Goal: Task Accomplishment & Management: Manage account settings

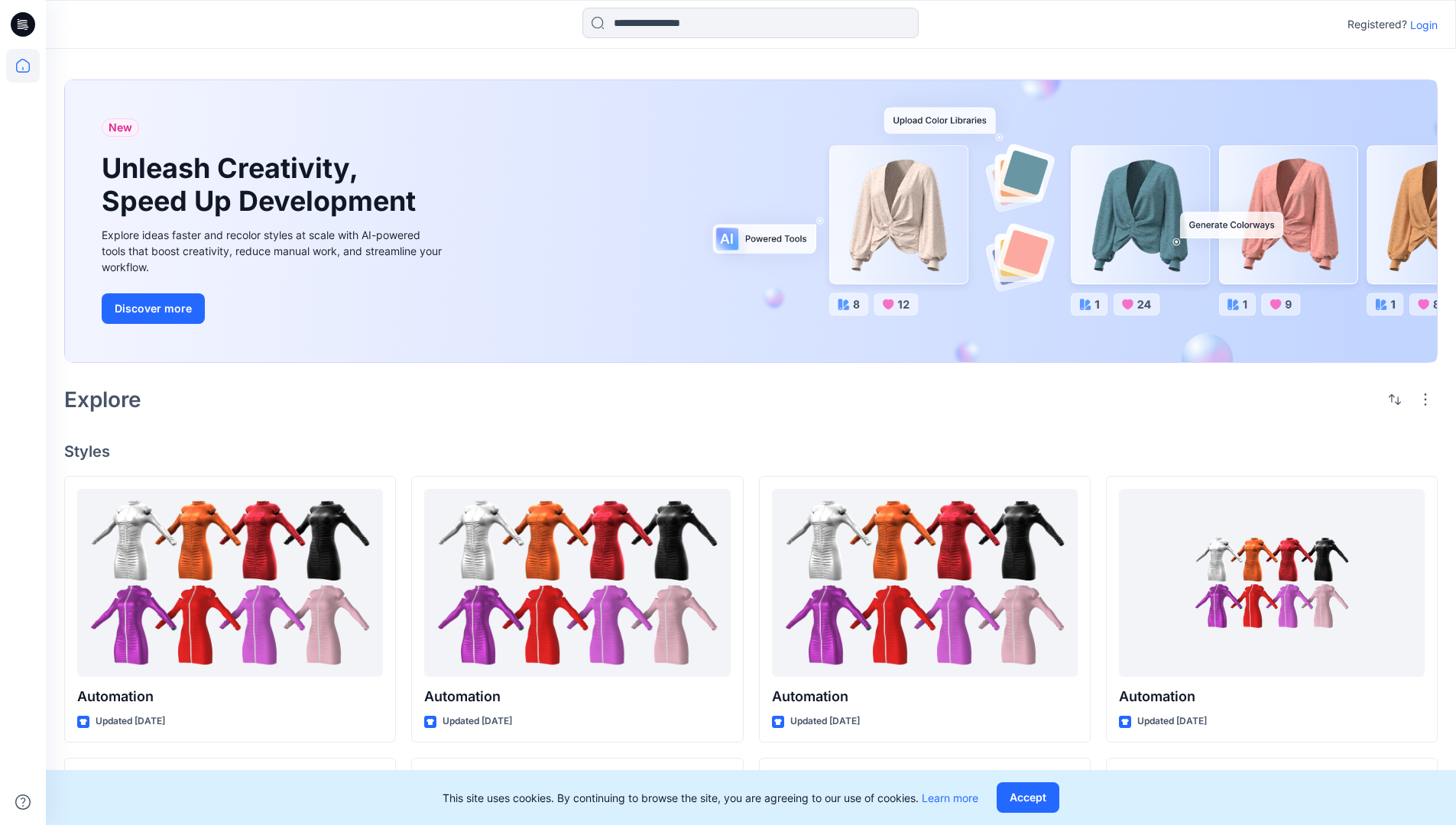
click at [1420, 25] on p "Login" at bounding box center [1423, 25] width 28 height 16
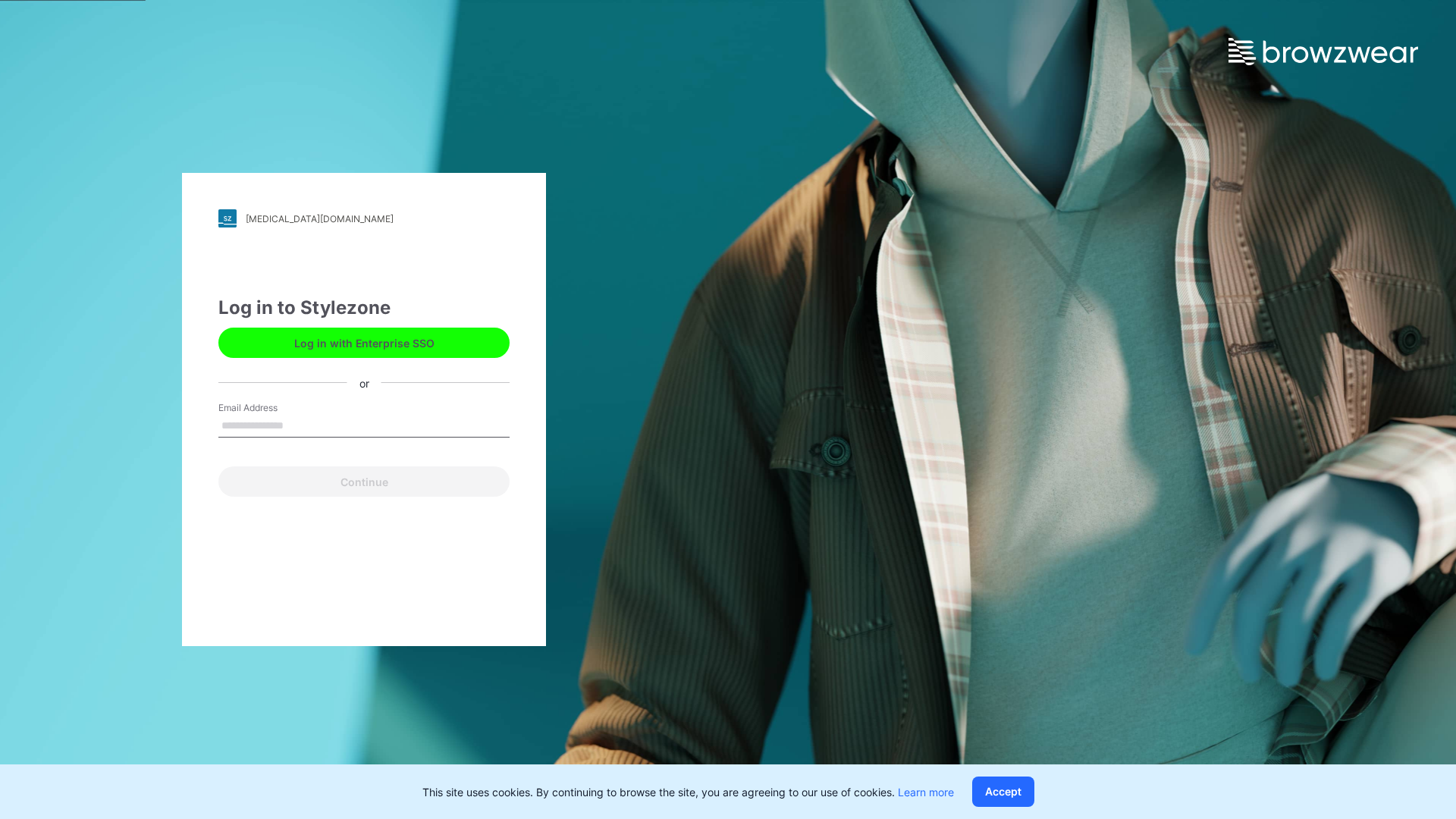
click at [300, 425] on input "Email Address" at bounding box center [363, 426] width 291 height 23
type input "**********"
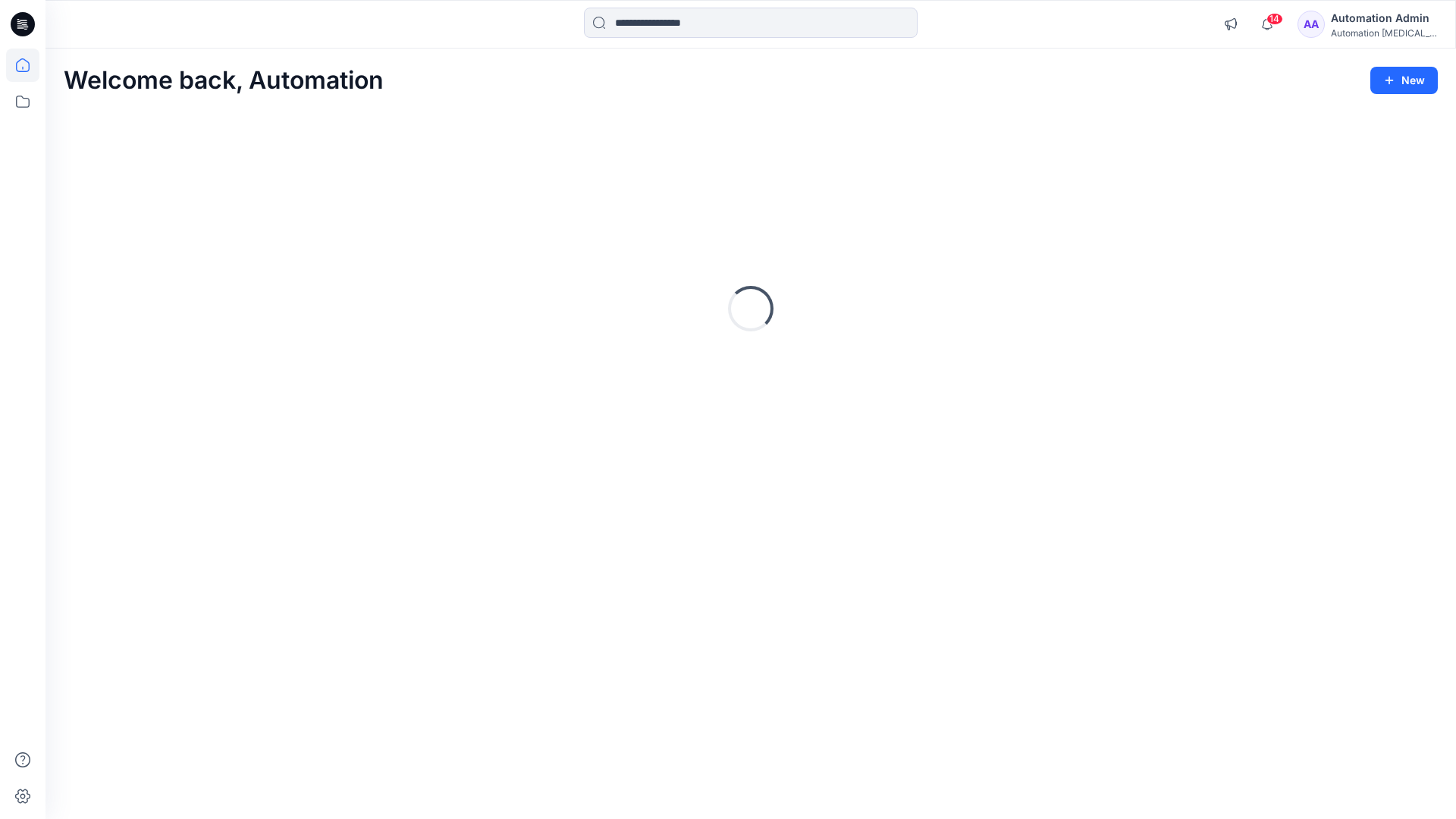
click at [29, 65] on icon at bounding box center [22, 65] width 13 height 13
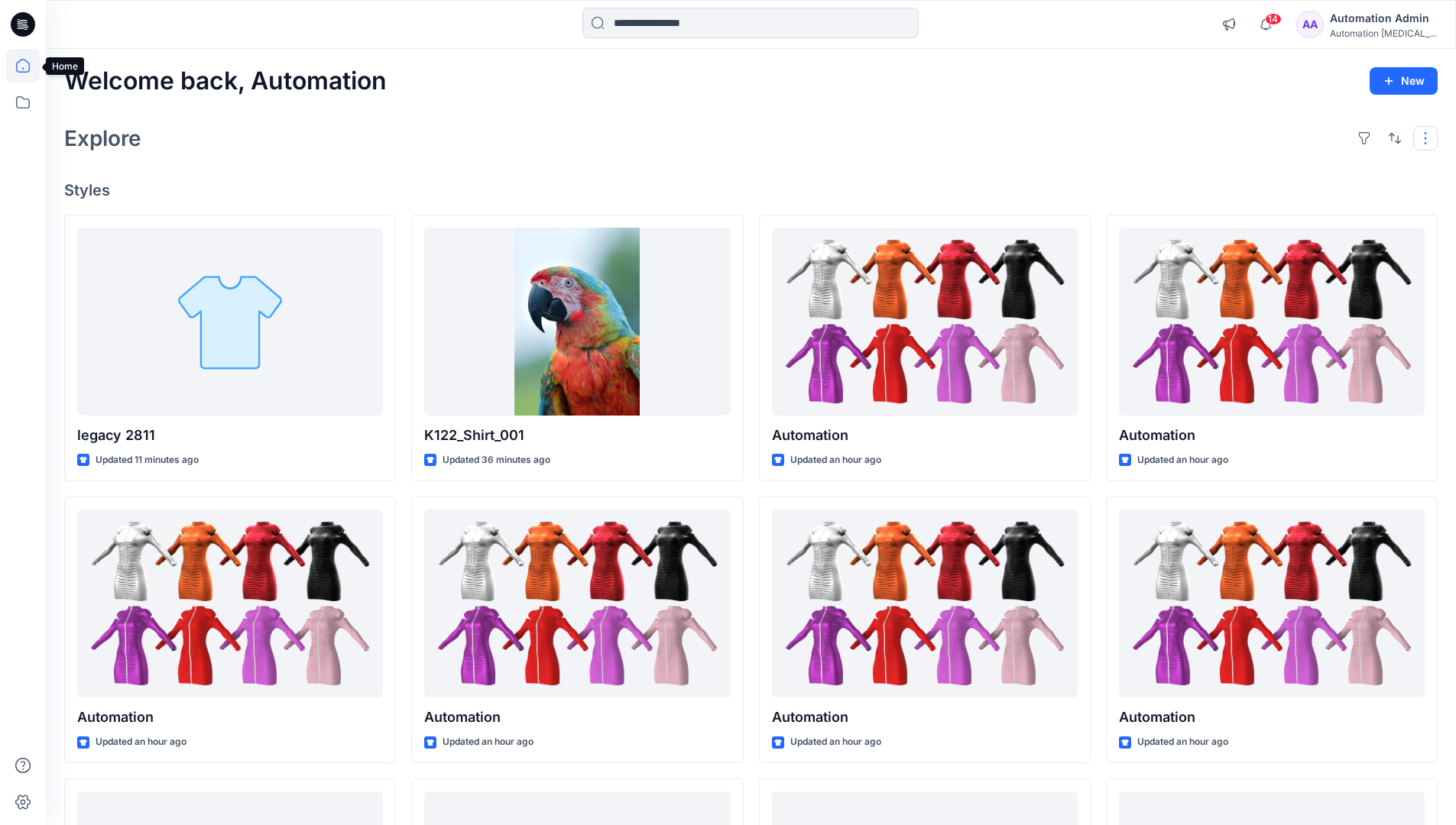
click at [1427, 137] on button "button" at bounding box center [1425, 138] width 25 height 25
click at [1391, 136] on button "button" at bounding box center [1395, 138] width 25 height 25
click at [1327, 169] on p "Last update" at bounding box center [1343, 177] width 96 height 16
click at [1313, 209] on p "A to Z" at bounding box center [1343, 211] width 96 height 16
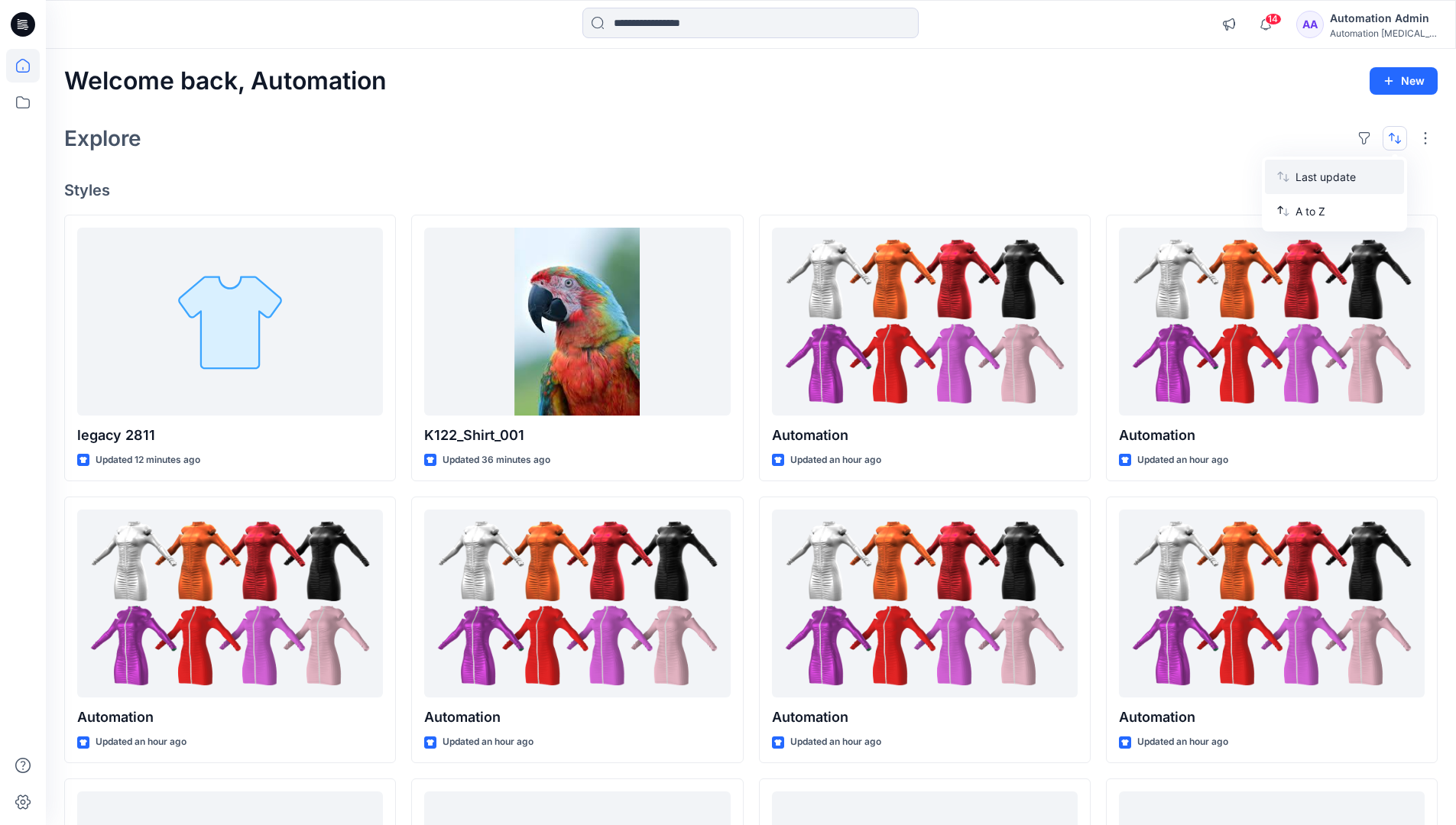
click at [1313, 173] on p "Last update" at bounding box center [1343, 177] width 96 height 16
click at [1312, 215] on p "A to Z" at bounding box center [1343, 211] width 96 height 16
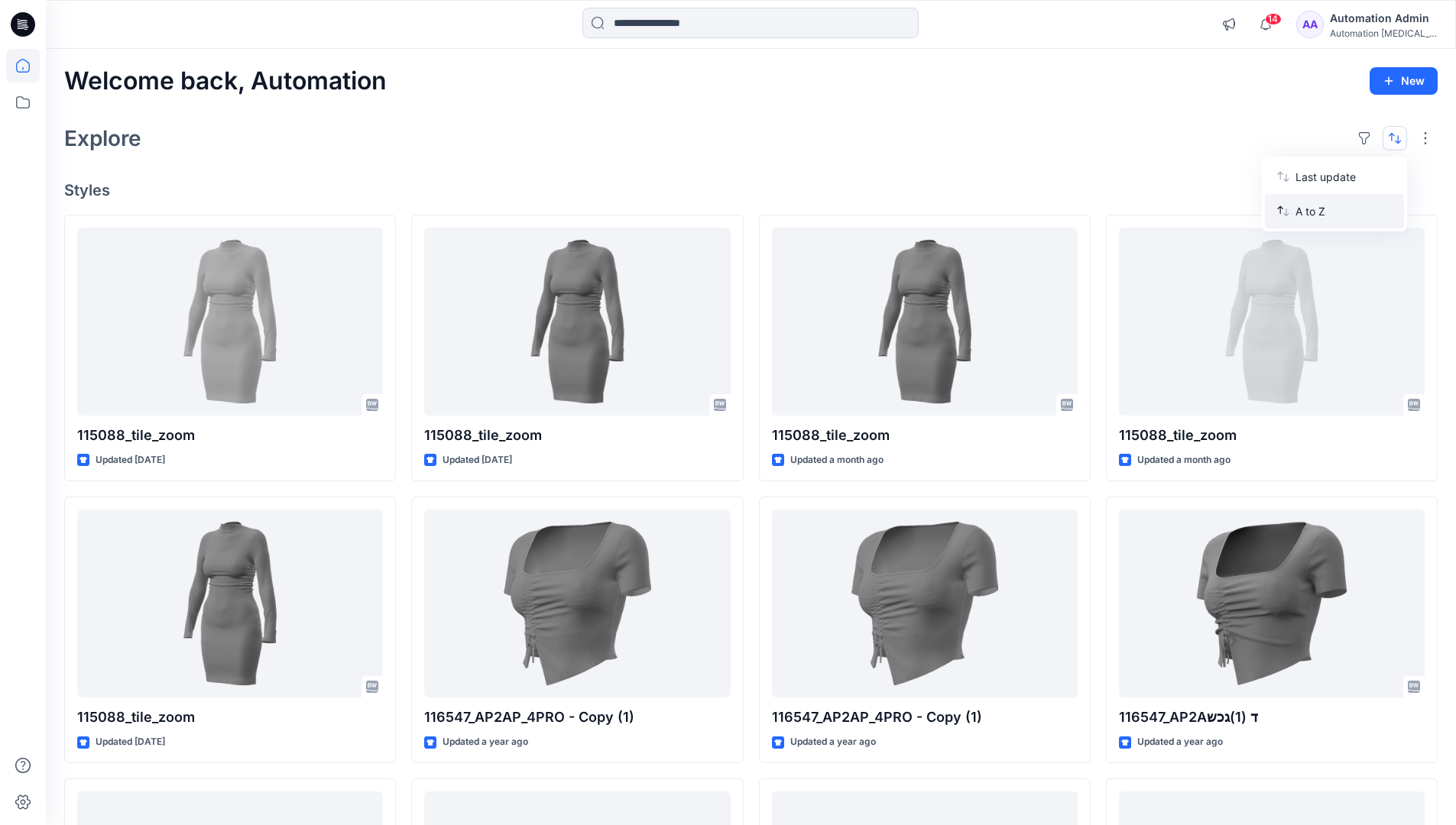
click at [1312, 211] on p "A to Z" at bounding box center [1343, 211] width 96 height 16
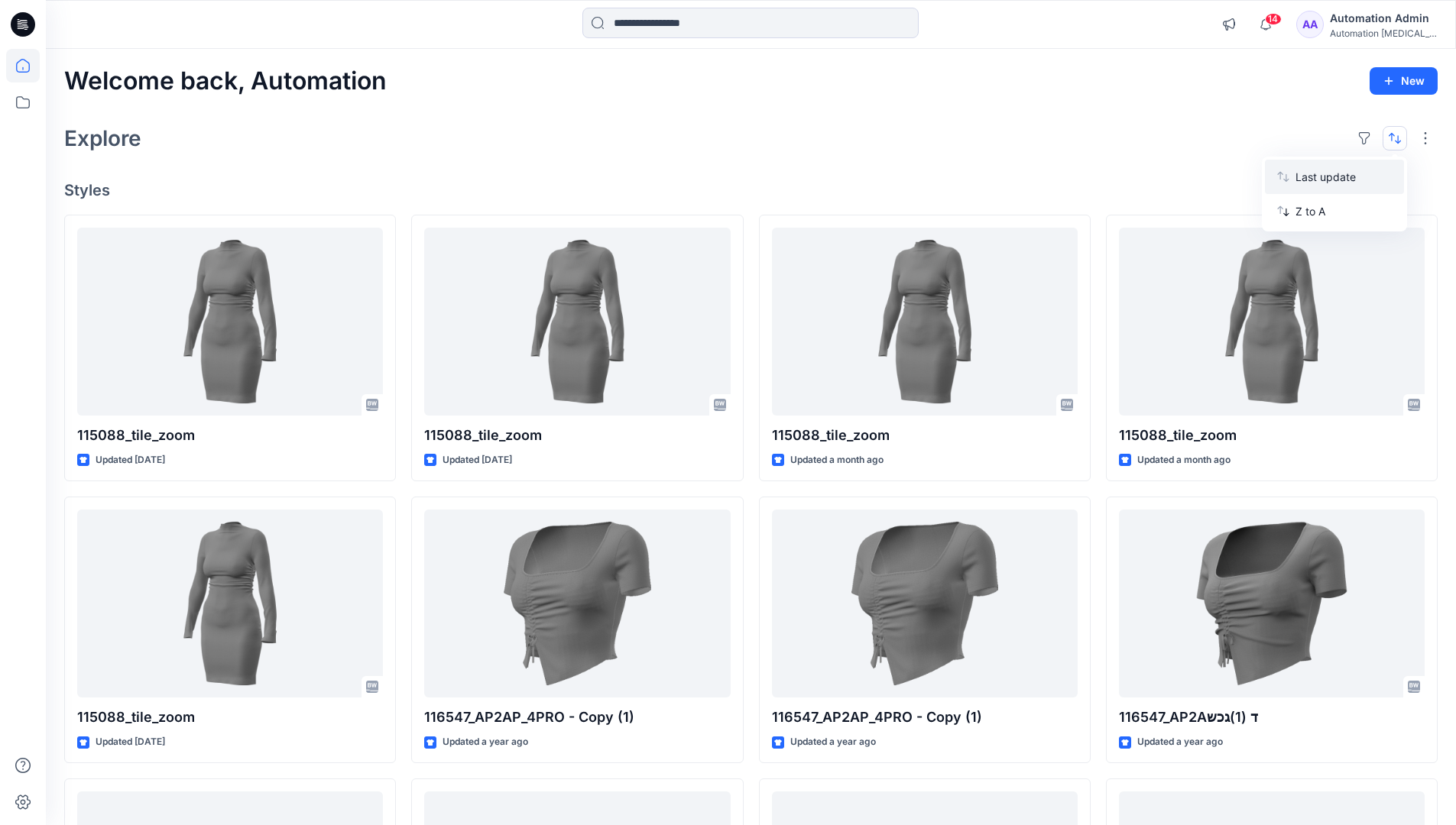
click at [1312, 180] on p "Last update" at bounding box center [1343, 177] width 96 height 16
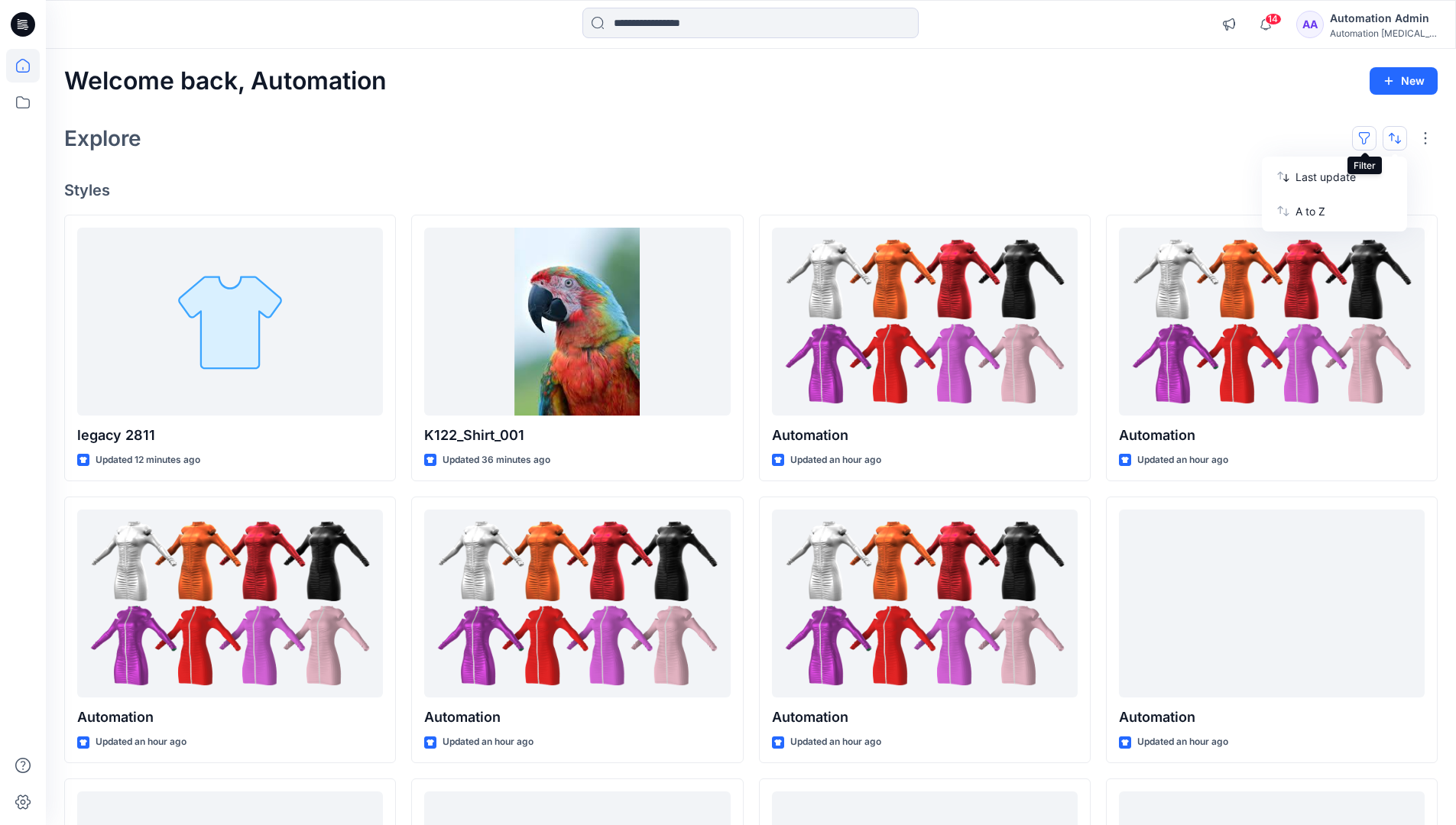
click at [1370, 137] on button "button" at bounding box center [1364, 138] width 25 height 25
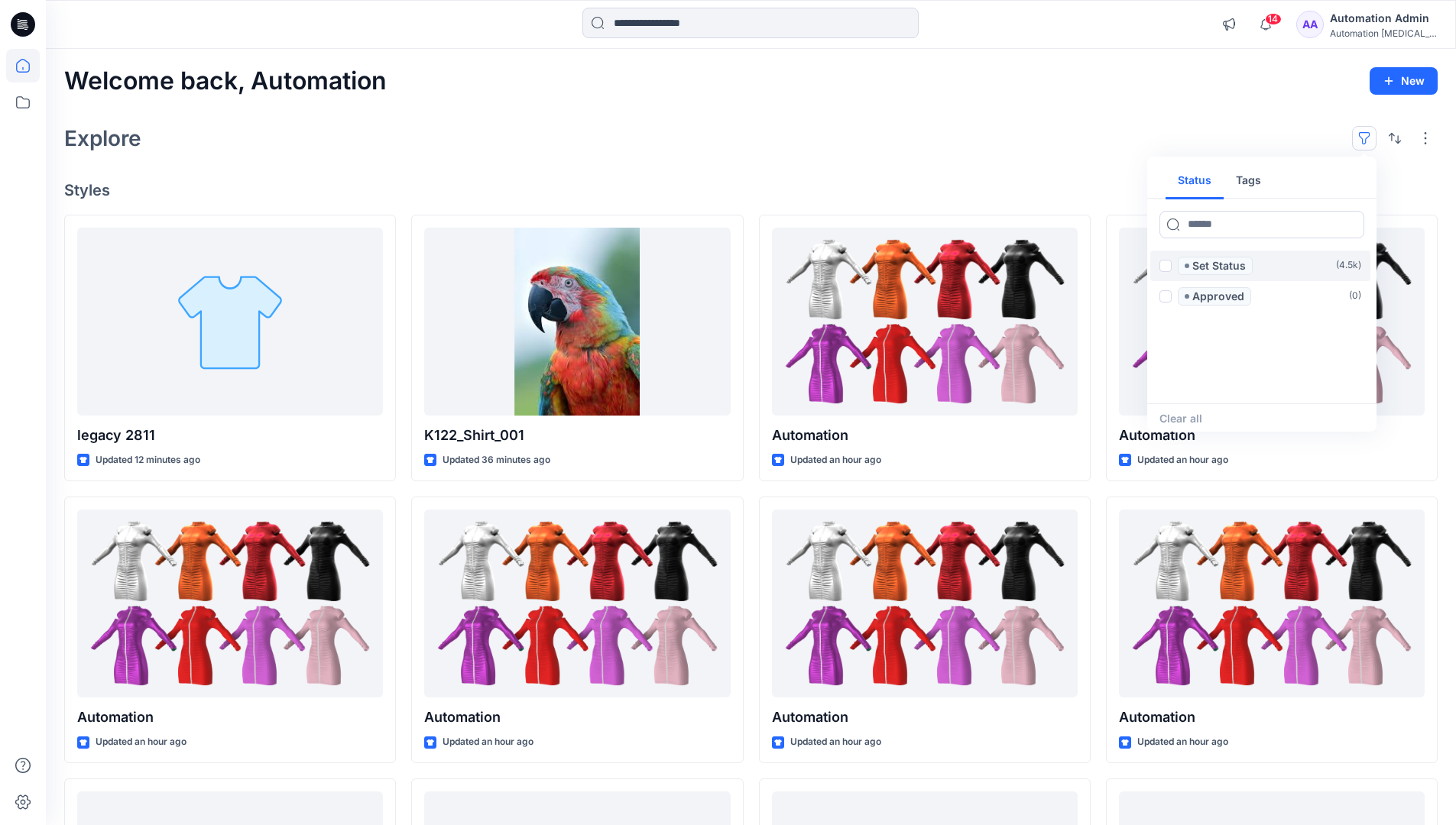
click at [1165, 268] on span at bounding box center [1165, 265] width 12 height 12
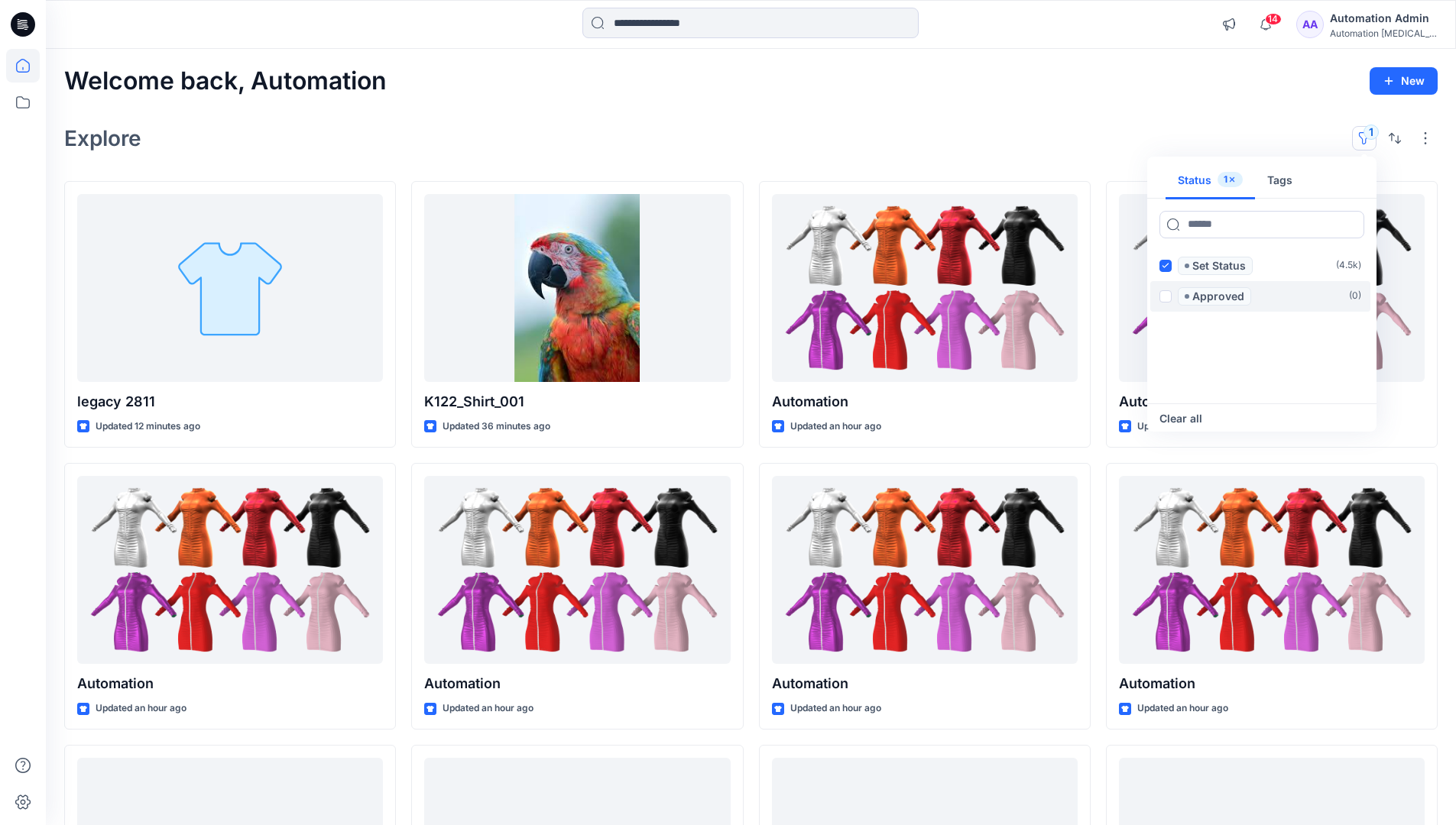
click at [1168, 293] on span at bounding box center [1165, 296] width 12 height 12
click at [1165, 267] on icon at bounding box center [1164, 265] width 7 height 6
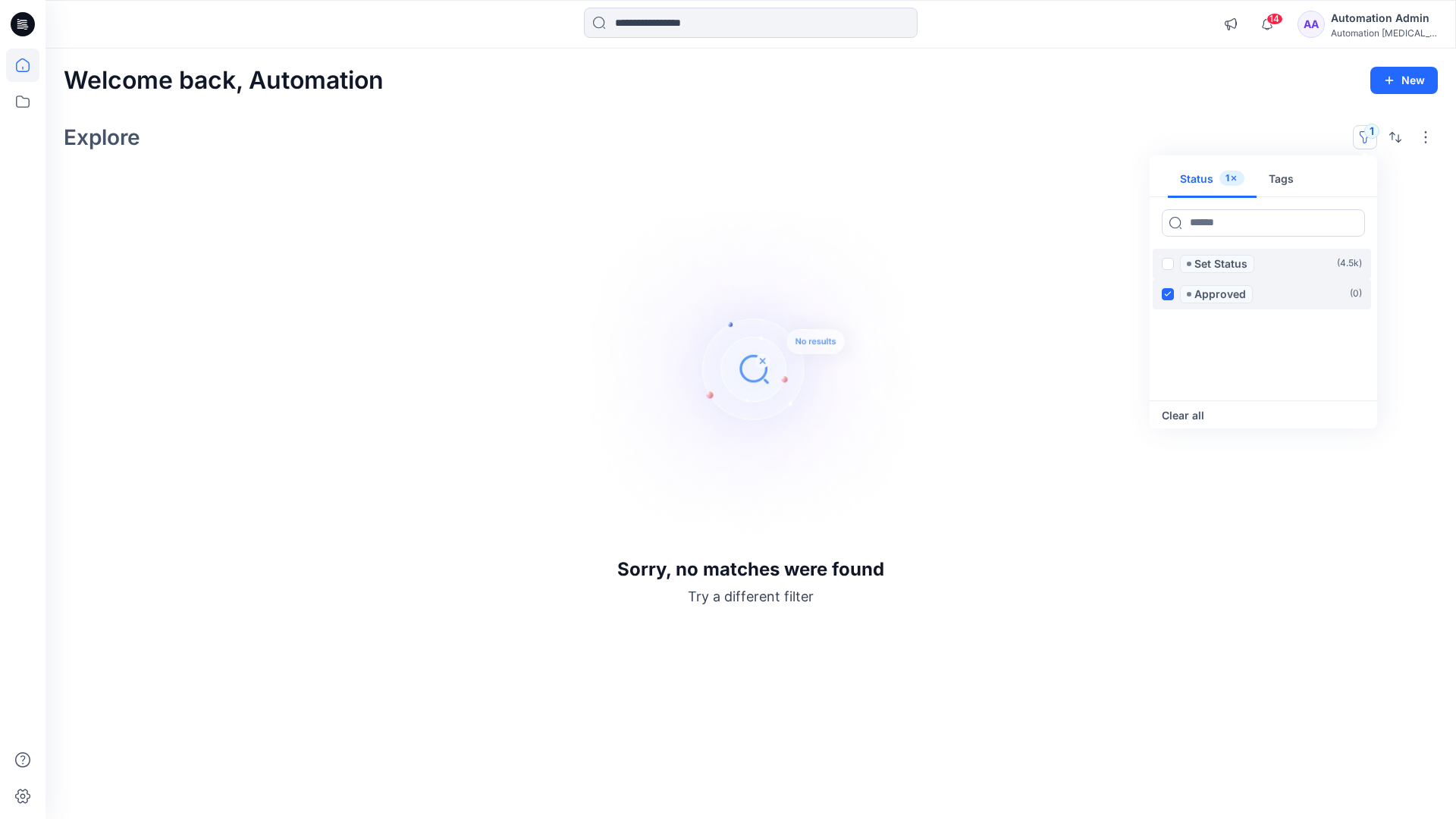
click at [1169, 292] on icon at bounding box center [1167, 293] width 7 height 6
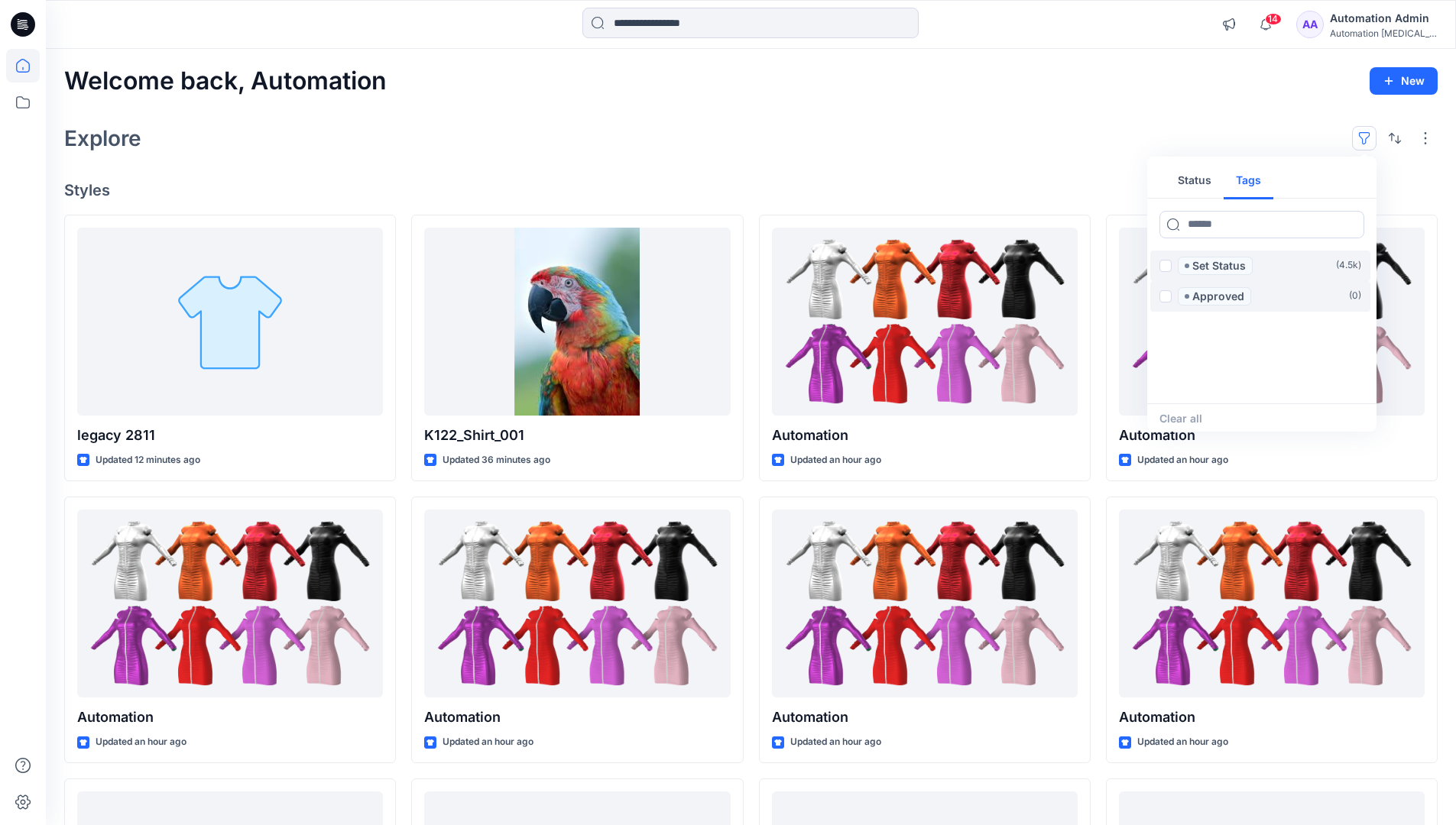
click at [1246, 174] on button "Tags" at bounding box center [1248, 181] width 50 height 37
click at [1204, 179] on button "Status" at bounding box center [1194, 181] width 58 height 37
click at [1216, 228] on input at bounding box center [1262, 225] width 205 height 28
type input "******"
click at [1222, 267] on p "Set Status" at bounding box center [1218, 265] width 53 height 18
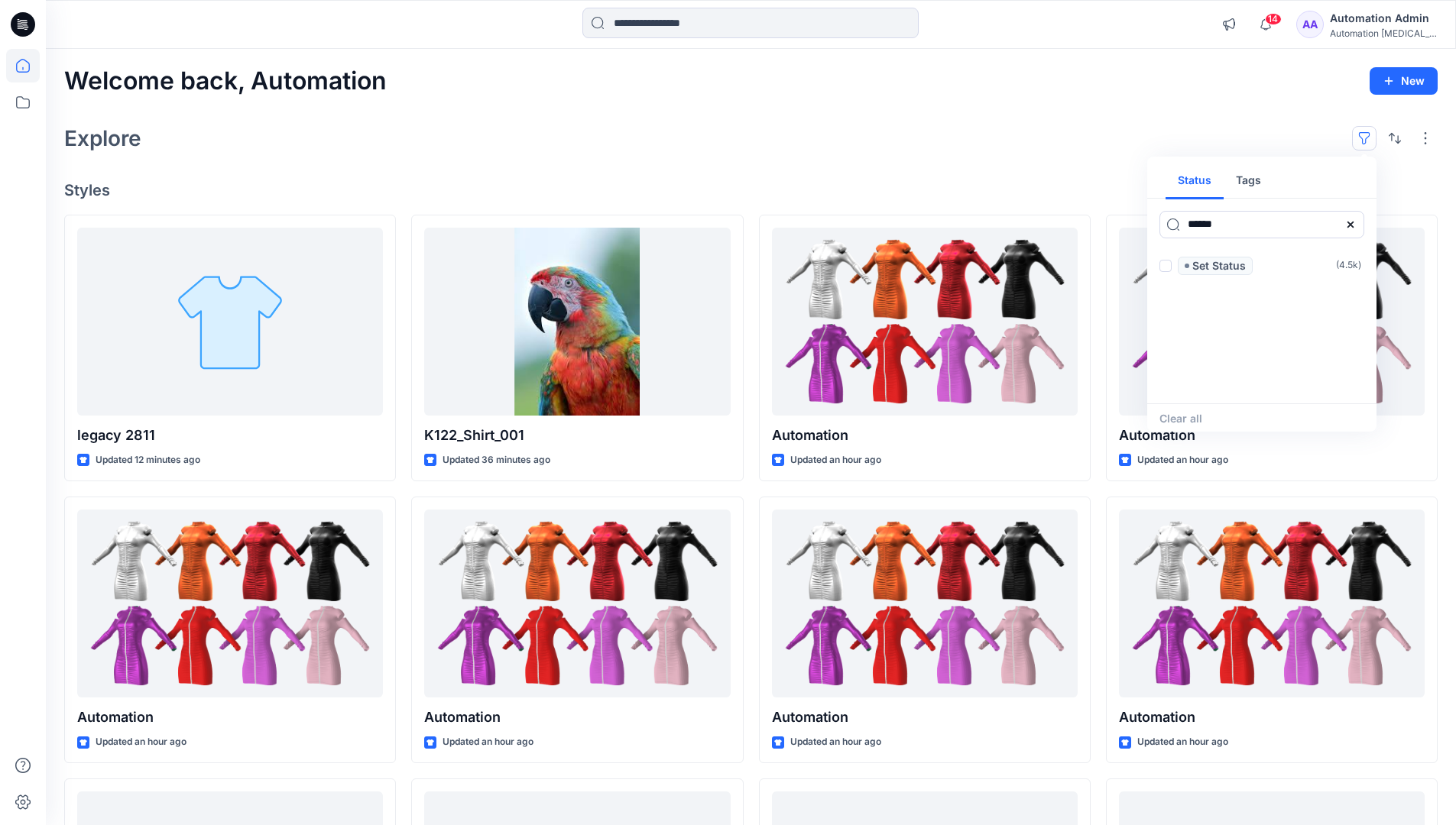
click at [1349, 225] on icon at bounding box center [1350, 224] width 6 height 6
click at [1253, 186] on button "Tags" at bounding box center [1248, 181] width 50 height 37
click at [1206, 224] on input at bounding box center [1262, 225] width 205 height 28
type input "**********"
click at [1261, 384] on p "automation tag" at bounding box center [1224, 387] width 80 height 18
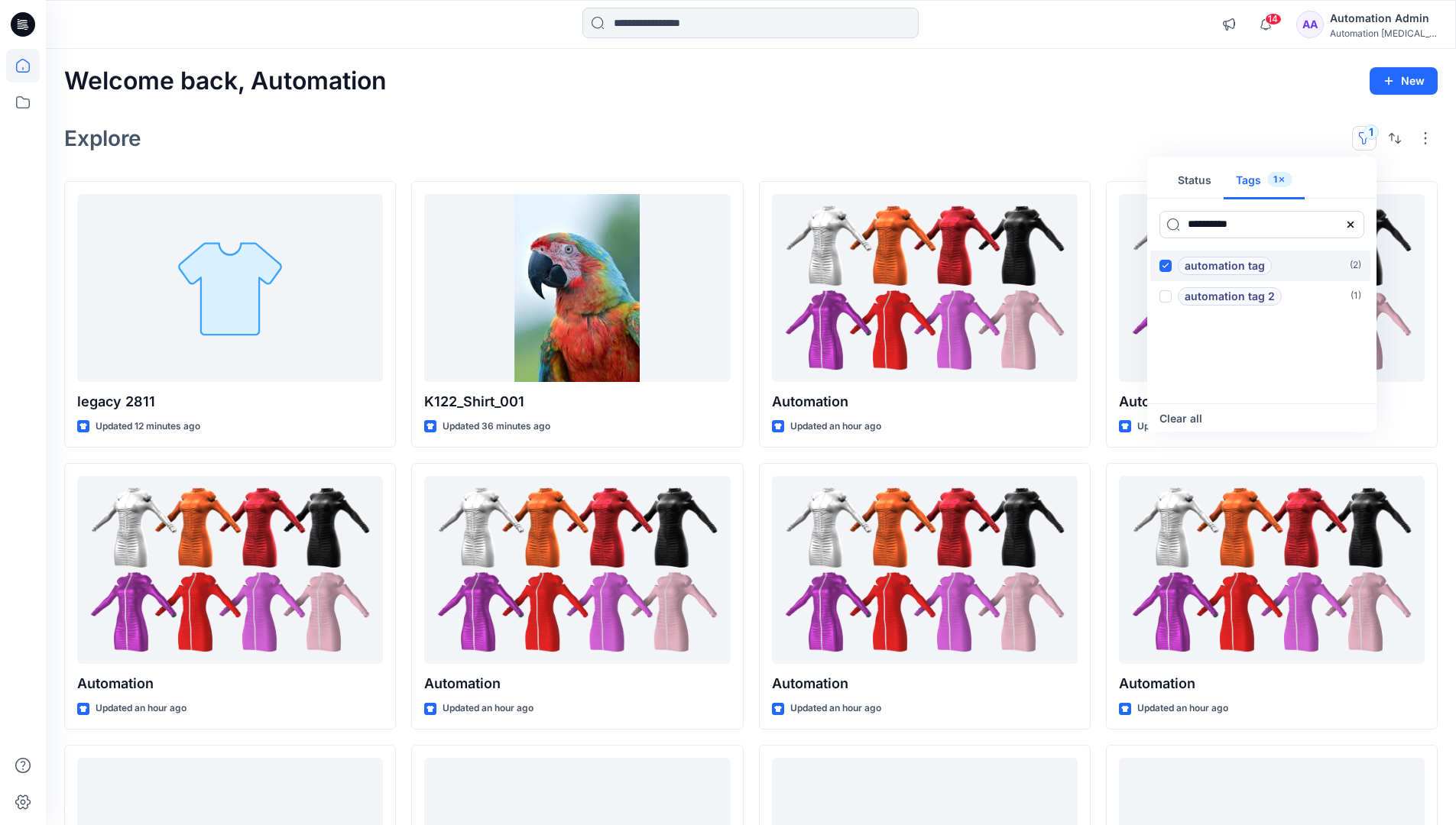
click at [1261, 261] on p "automation tag" at bounding box center [1224, 265] width 80 height 18
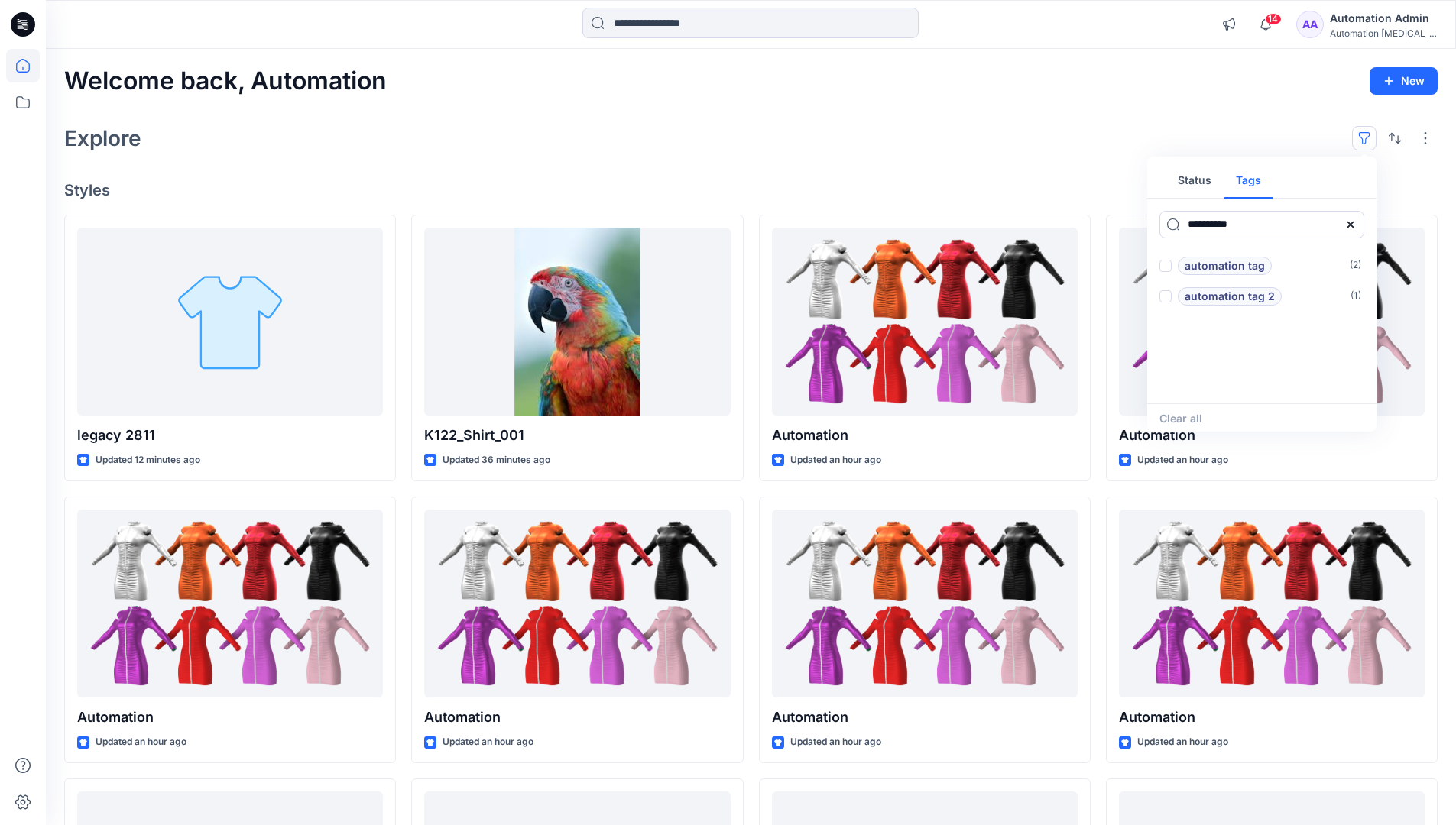
click at [1352, 226] on icon at bounding box center [1350, 224] width 6 height 6
click at [1204, 186] on button "Status" at bounding box center [1194, 181] width 58 height 37
click at [1218, 267] on p "Set Status" at bounding box center [1218, 265] width 53 height 18
click at [1168, 267] on span at bounding box center [1165, 265] width 12 height 12
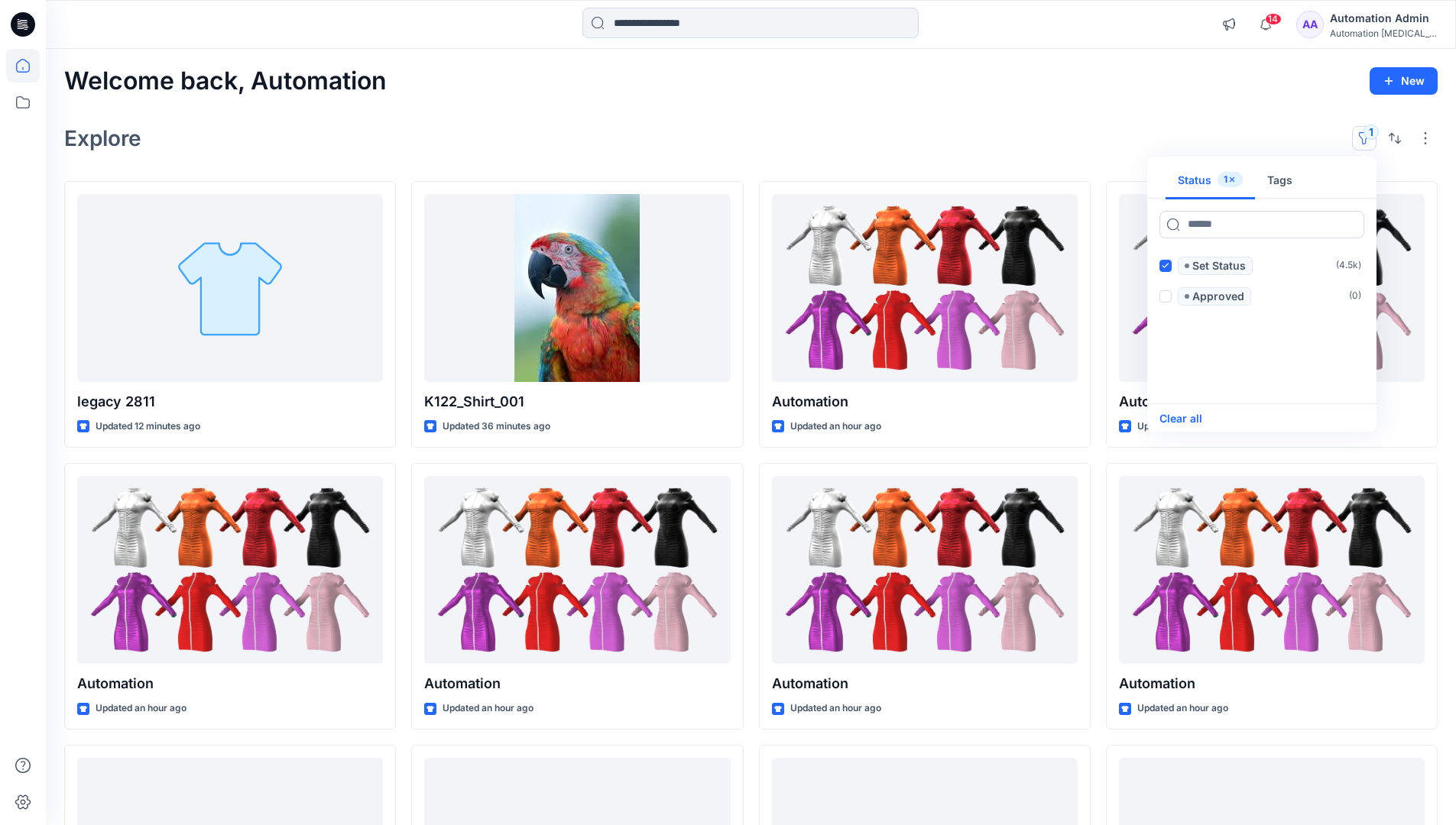
click at [1192, 417] on button "Clear all" at bounding box center [1181, 418] width 43 height 18
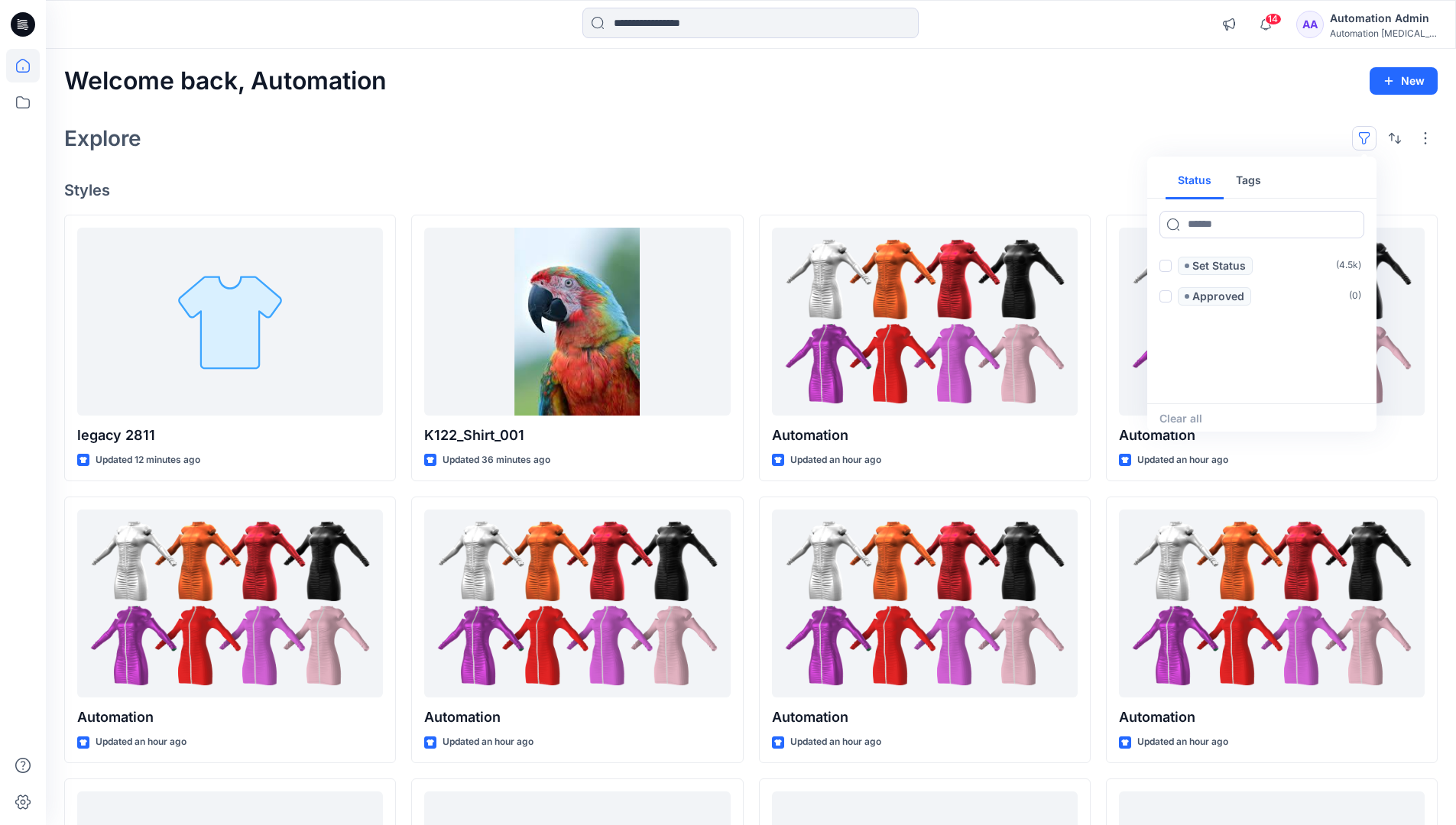
click at [1368, 133] on button "button" at bounding box center [1364, 138] width 25 height 25
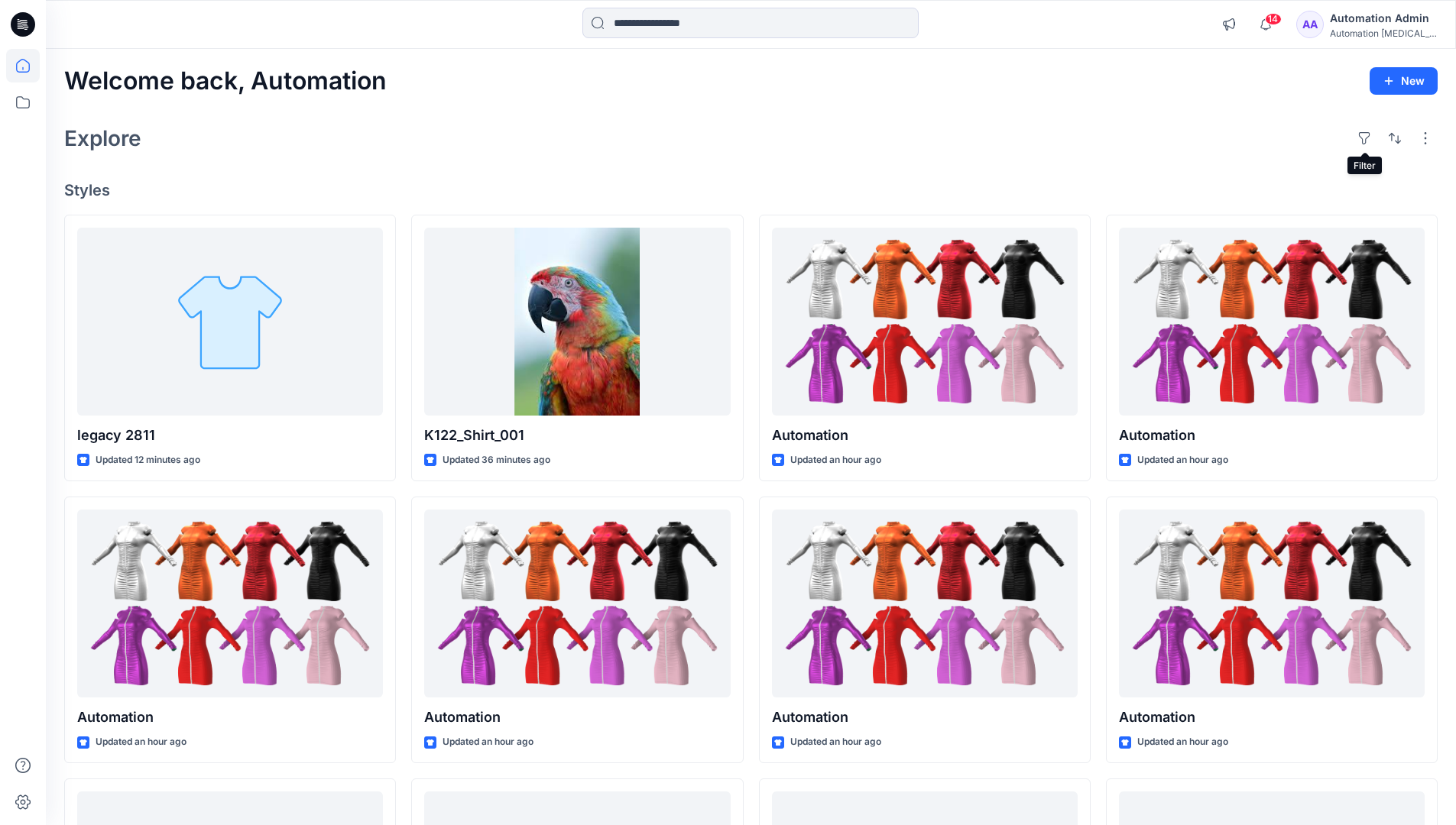
click at [1377, 17] on div "Automation Admin" at bounding box center [1383, 18] width 107 height 18
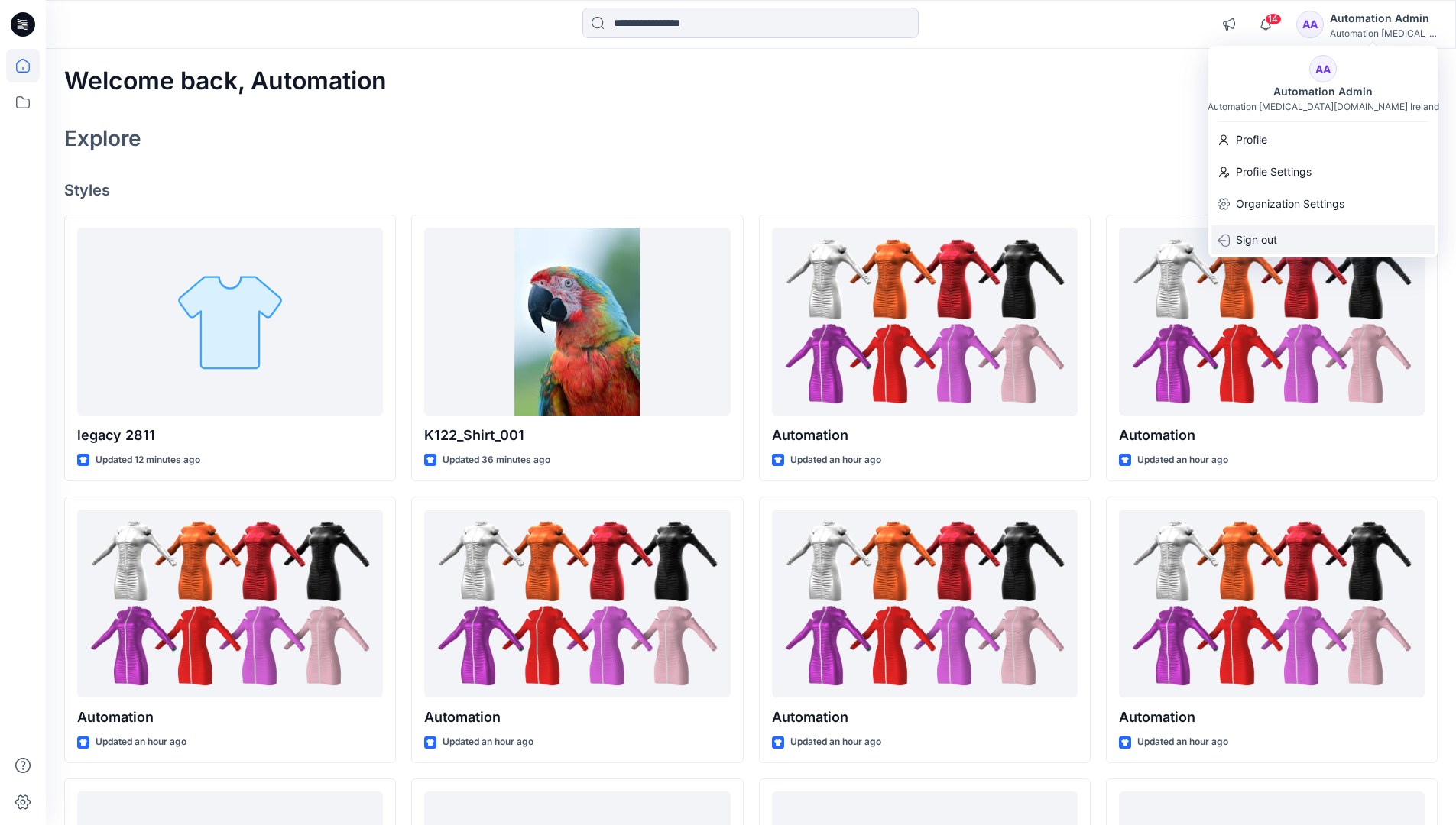
click at [1276, 241] on p "Sign out" at bounding box center [1257, 240] width 41 height 29
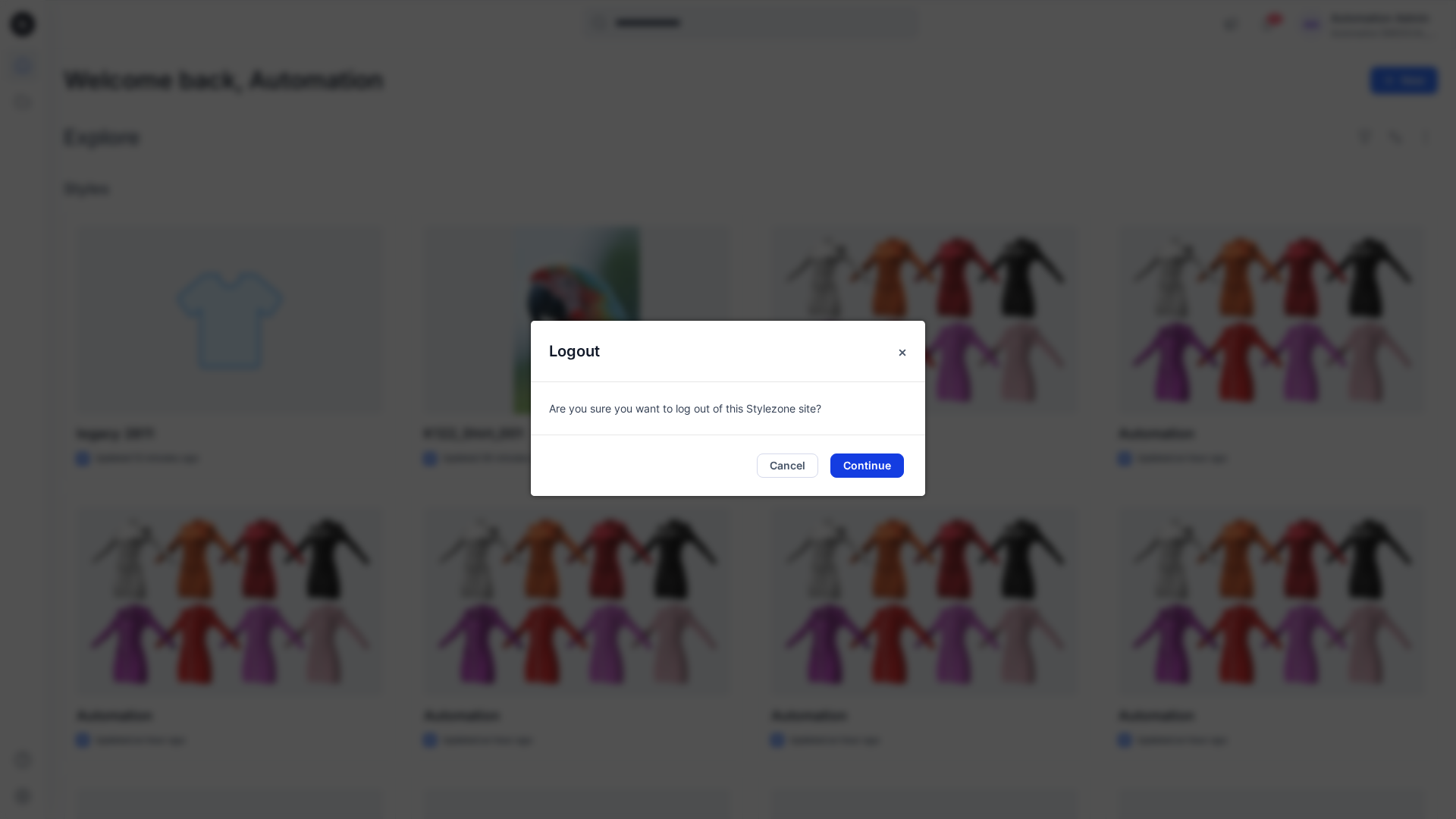
click at [886, 460] on button "Continue" at bounding box center [867, 465] width 73 height 24
